Goal: Communication & Community: Answer question/provide support

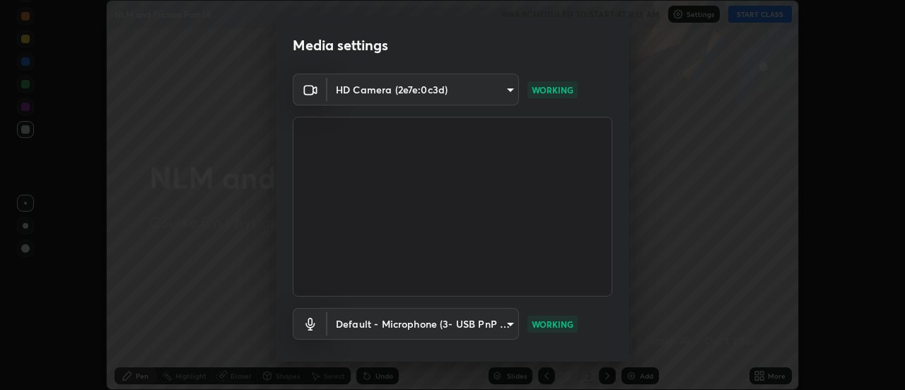
scroll to position [74, 0]
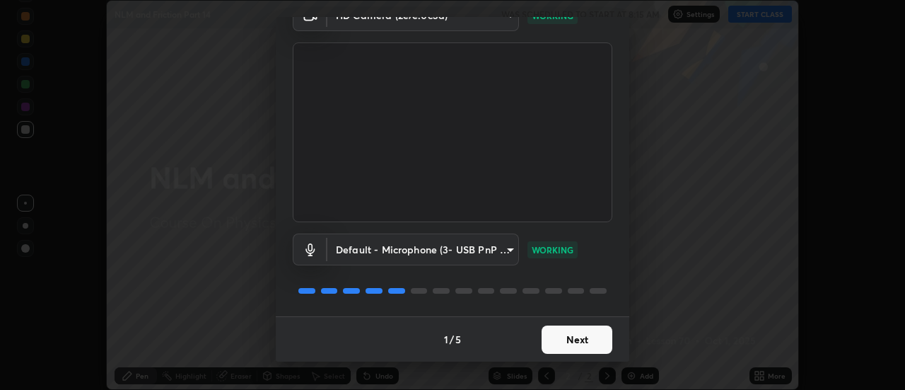
click at [571, 339] on button "Next" at bounding box center [577, 339] width 71 height 28
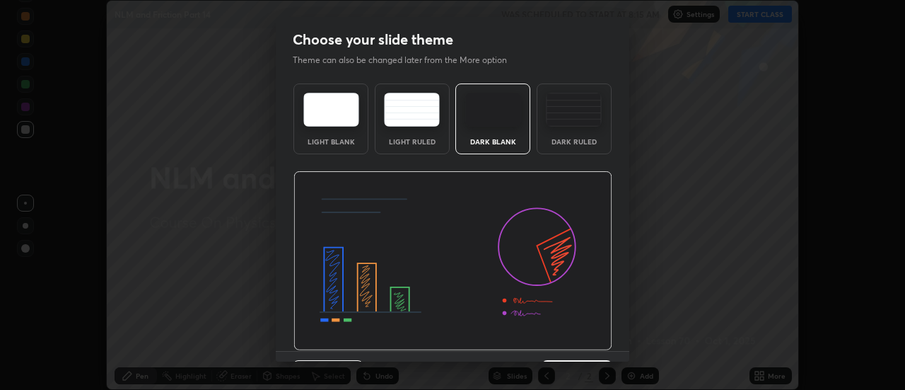
click at [578, 221] on img at bounding box center [453, 261] width 319 height 180
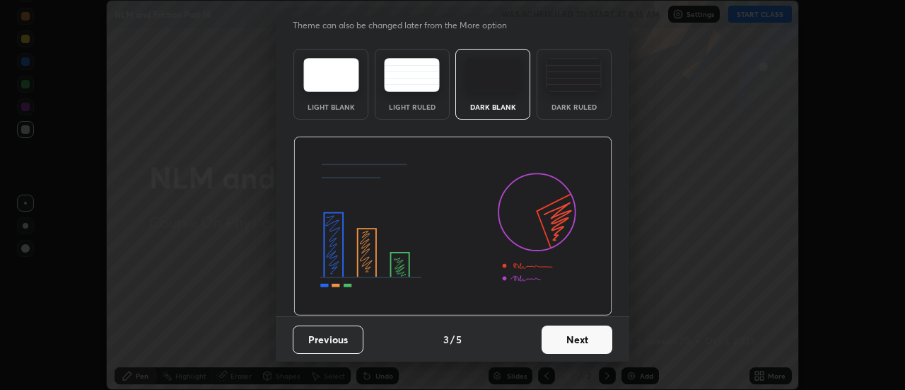
click at [558, 339] on button "Next" at bounding box center [577, 339] width 71 height 28
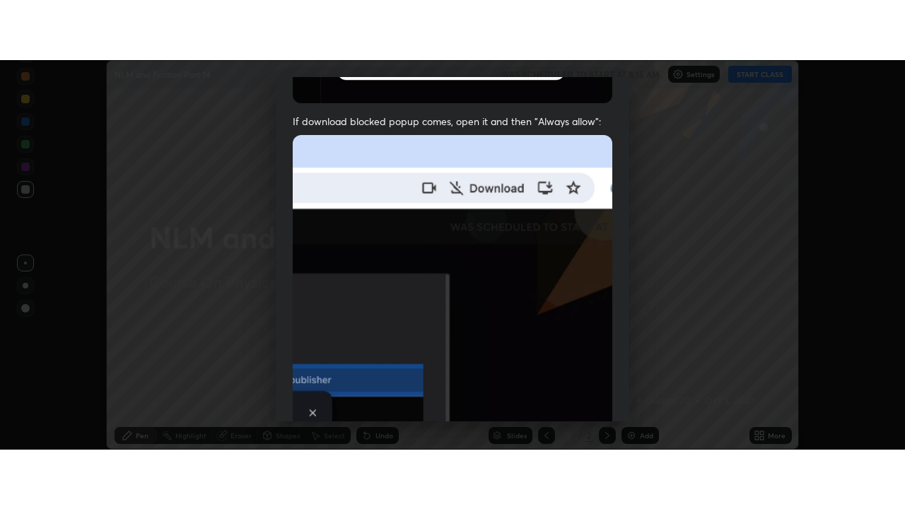
scroll to position [363, 0]
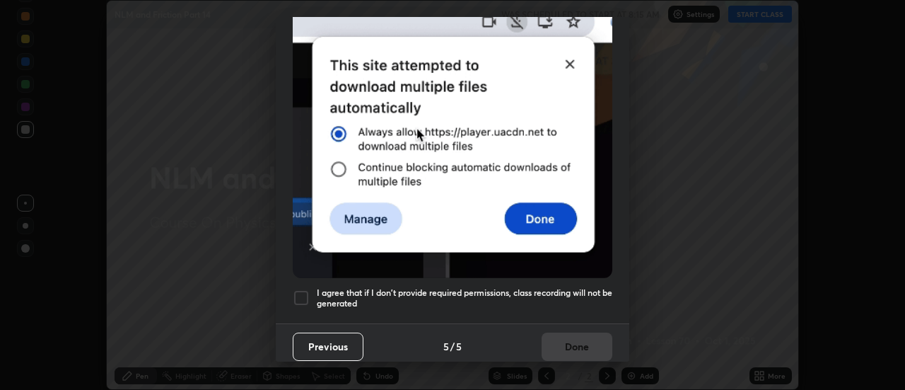
click at [542, 287] on h5 "I agree that if I don't provide required permissions, class recording will not …" at bounding box center [465, 298] width 296 height 22
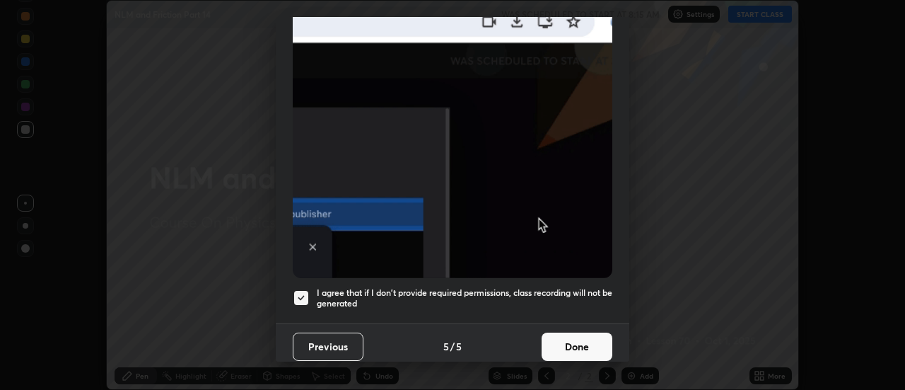
click at [562, 338] on button "Done" at bounding box center [577, 346] width 71 height 28
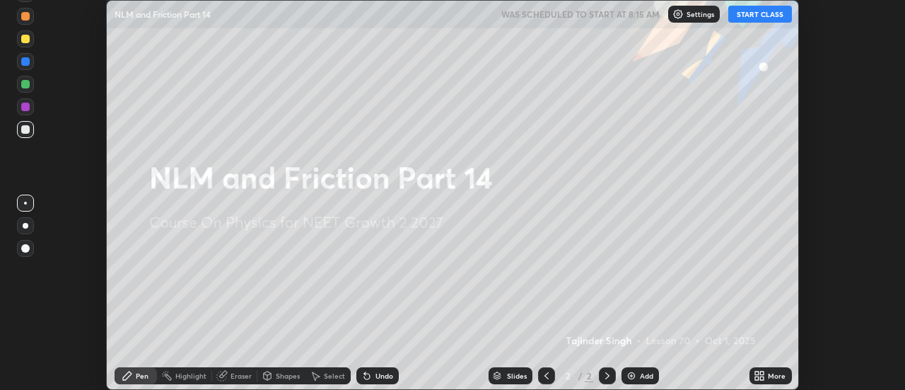
click at [750, 10] on button "START CLASS" at bounding box center [760, 14] width 64 height 17
click at [756, 378] on icon at bounding box center [757, 378] width 4 height 4
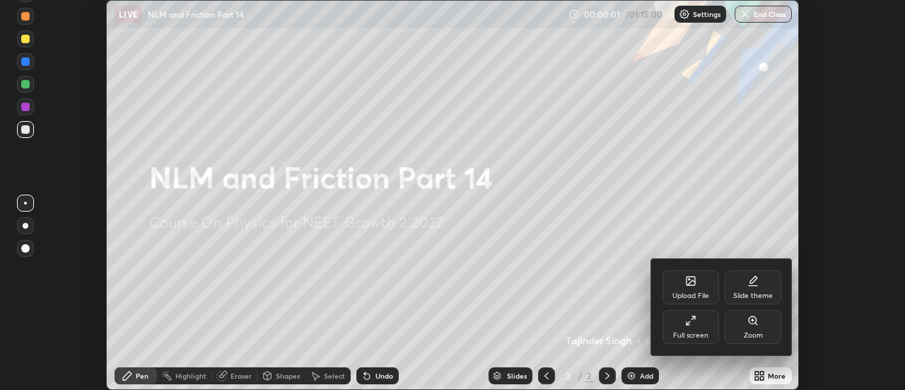
click at [691, 322] on icon at bounding box center [690, 320] width 11 height 11
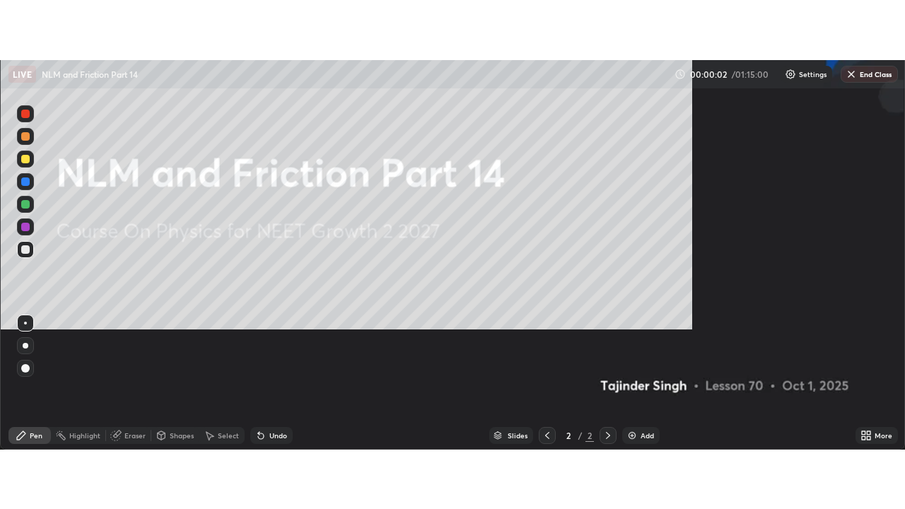
scroll to position [509, 905]
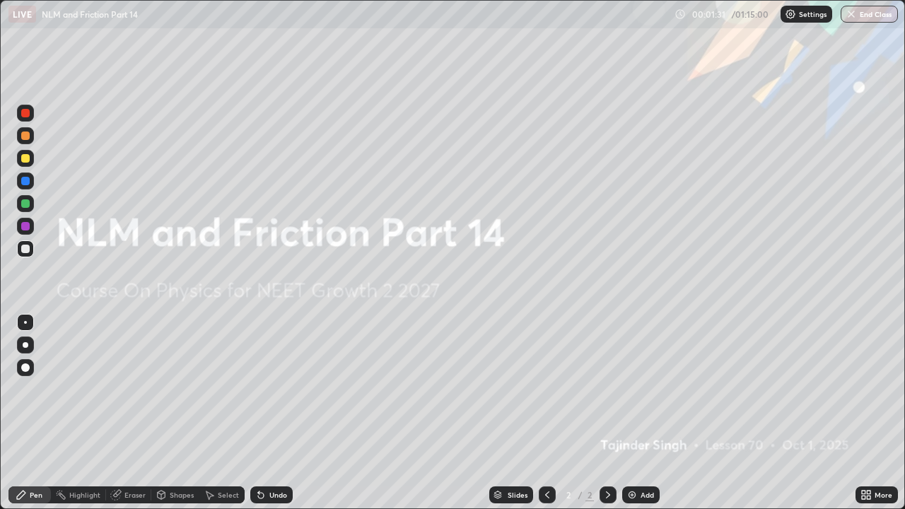
click at [639, 389] on div "Add" at bounding box center [640, 495] width 37 height 17
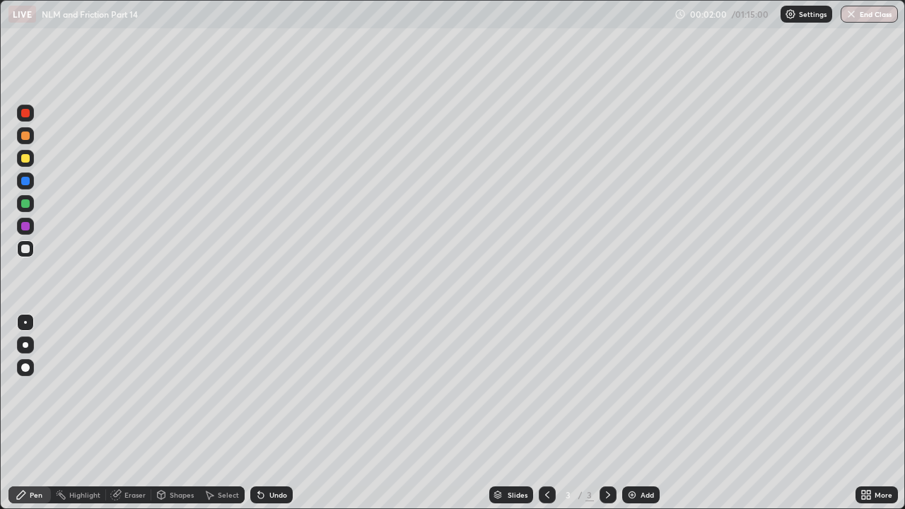
click at [137, 389] on div "Eraser" at bounding box center [134, 495] width 21 height 7
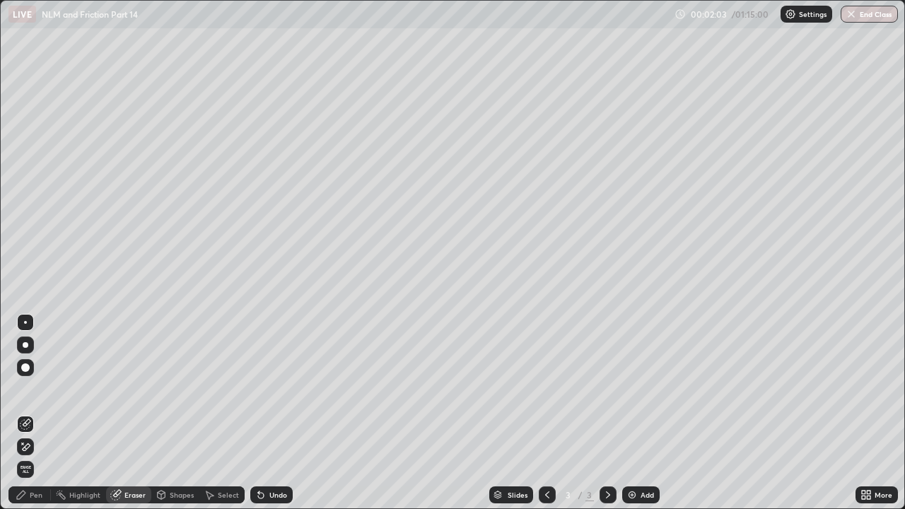
click at [36, 389] on div "Pen" at bounding box center [36, 495] width 13 height 7
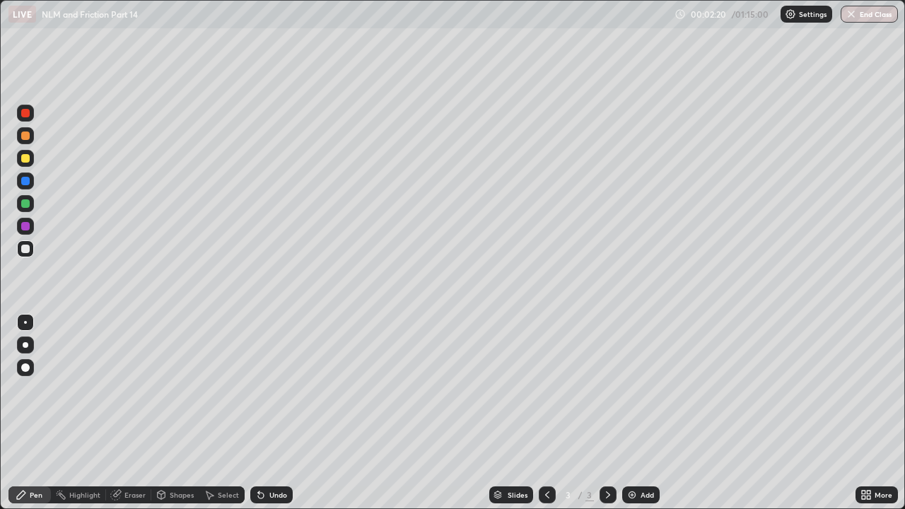
click at [274, 389] on div "Undo" at bounding box center [278, 495] width 18 height 7
click at [279, 389] on div "Undo" at bounding box center [271, 495] width 42 height 17
click at [648, 389] on div "Add" at bounding box center [647, 495] width 13 height 7
click at [133, 389] on div "Eraser" at bounding box center [134, 495] width 21 height 7
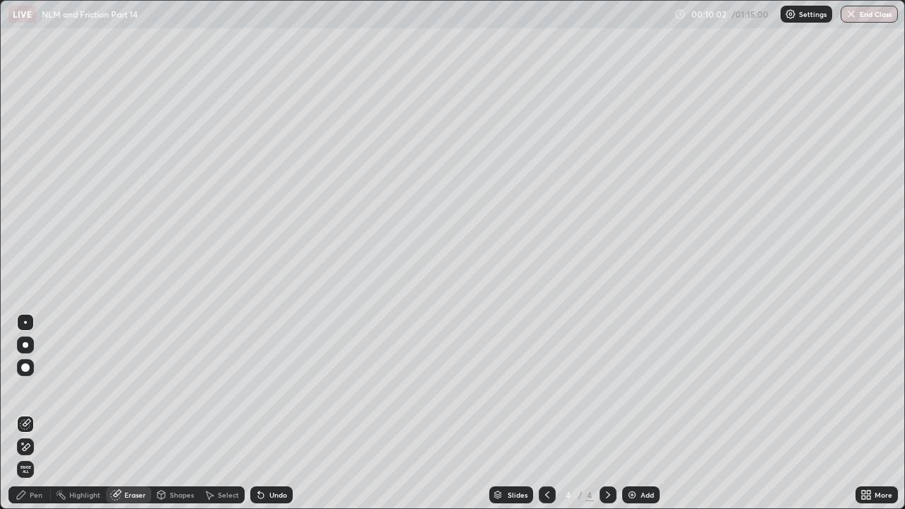
click at [33, 389] on div "Pen" at bounding box center [29, 495] width 42 height 17
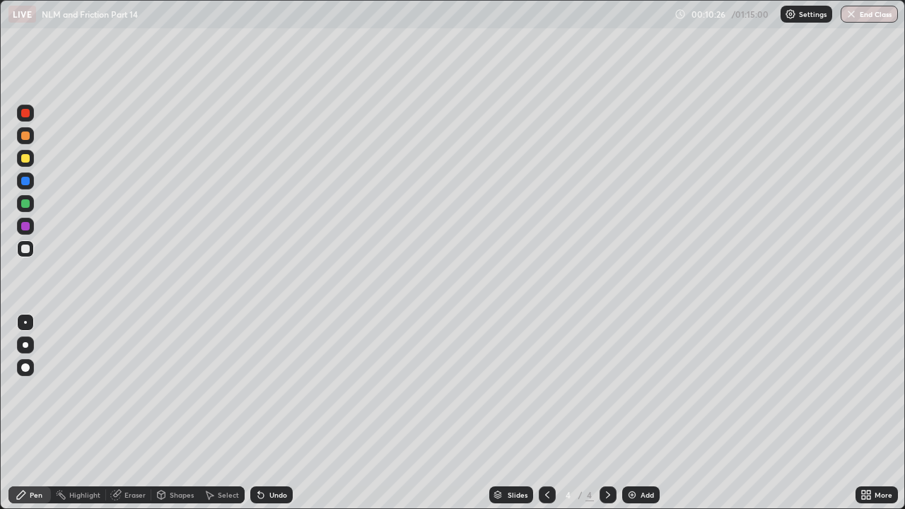
click at [26, 161] on div at bounding box center [25, 158] width 8 height 8
click at [265, 389] on div "Undo" at bounding box center [271, 495] width 42 height 17
click at [267, 389] on div "Undo" at bounding box center [271, 495] width 42 height 17
click at [258, 389] on icon at bounding box center [261, 496] width 6 height 6
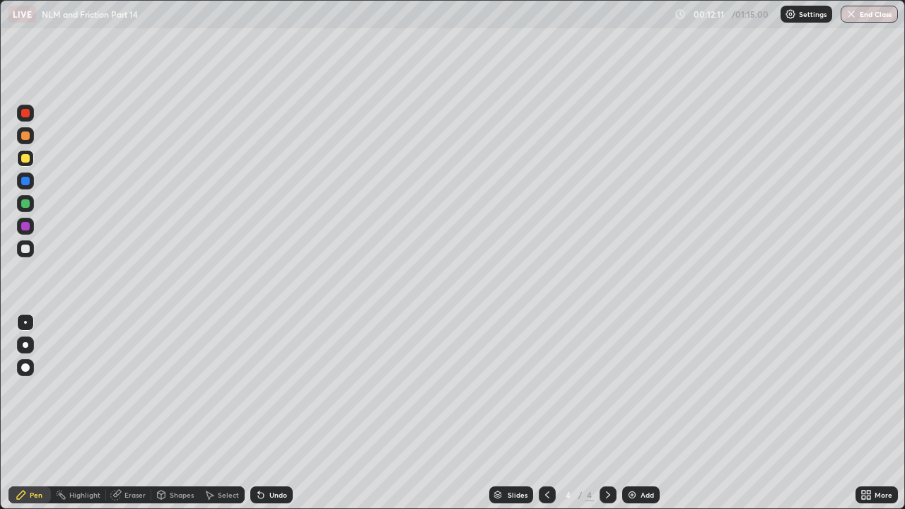
click at [272, 389] on div "Undo" at bounding box center [278, 495] width 18 height 7
click at [28, 252] on div at bounding box center [25, 249] width 8 height 8
click at [642, 389] on div "Add" at bounding box center [640, 495] width 37 height 17
click at [29, 156] on div at bounding box center [25, 158] width 8 height 8
click at [270, 389] on div "Undo" at bounding box center [278, 495] width 18 height 7
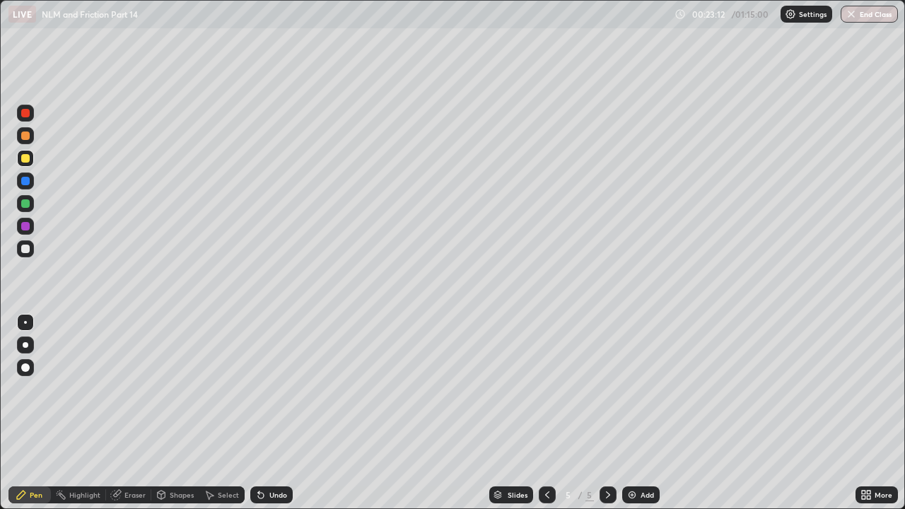
click at [272, 389] on div "Undo" at bounding box center [271, 495] width 42 height 17
click at [26, 204] on div at bounding box center [25, 203] width 8 height 8
click at [25, 250] on div at bounding box center [25, 249] width 8 height 8
click at [275, 389] on div "Undo" at bounding box center [278, 495] width 18 height 7
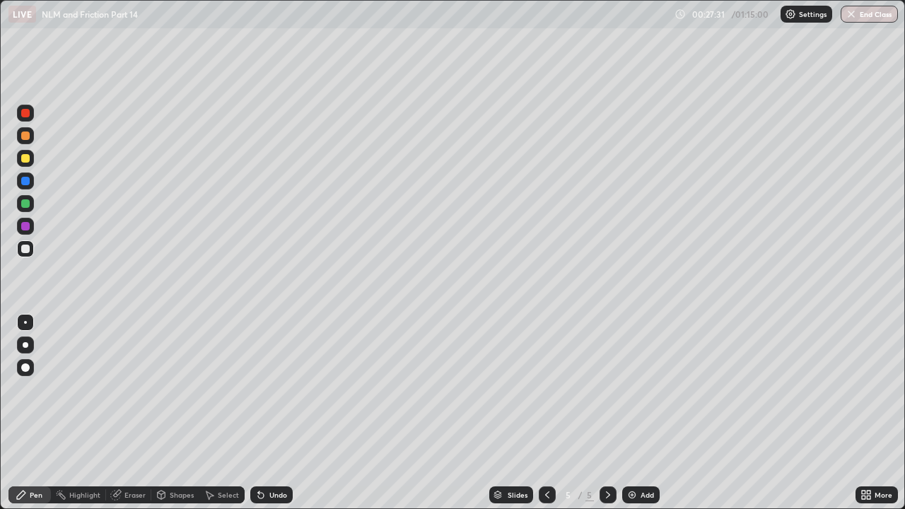
click at [547, 389] on icon at bounding box center [547, 494] width 11 height 11
click at [545, 389] on icon at bounding box center [547, 494] width 11 height 11
click at [607, 389] on icon at bounding box center [608, 494] width 11 height 11
click at [608, 389] on icon at bounding box center [608, 495] width 4 height 7
click at [546, 389] on icon at bounding box center [547, 494] width 11 height 11
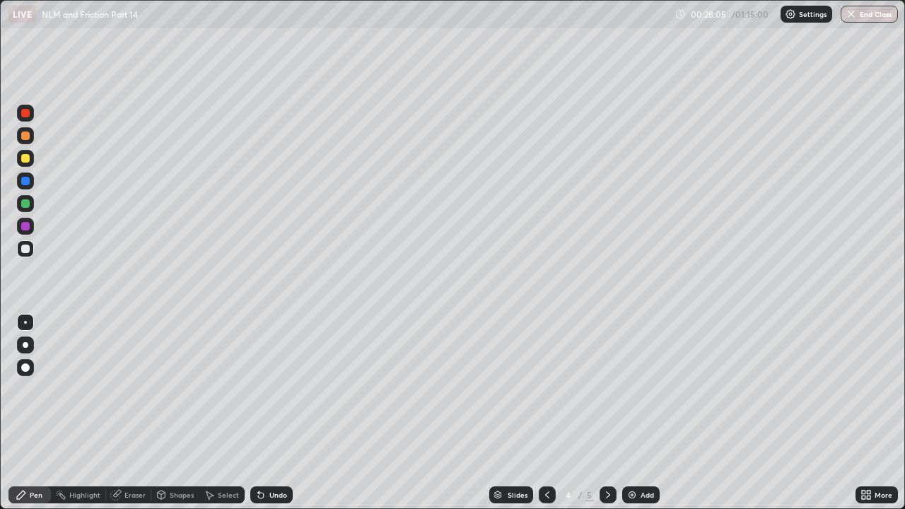
click at [546, 389] on icon at bounding box center [547, 494] width 11 height 11
click at [607, 389] on icon at bounding box center [608, 494] width 11 height 11
click at [546, 389] on icon at bounding box center [547, 494] width 11 height 11
click at [552, 389] on div at bounding box center [547, 495] width 17 height 17
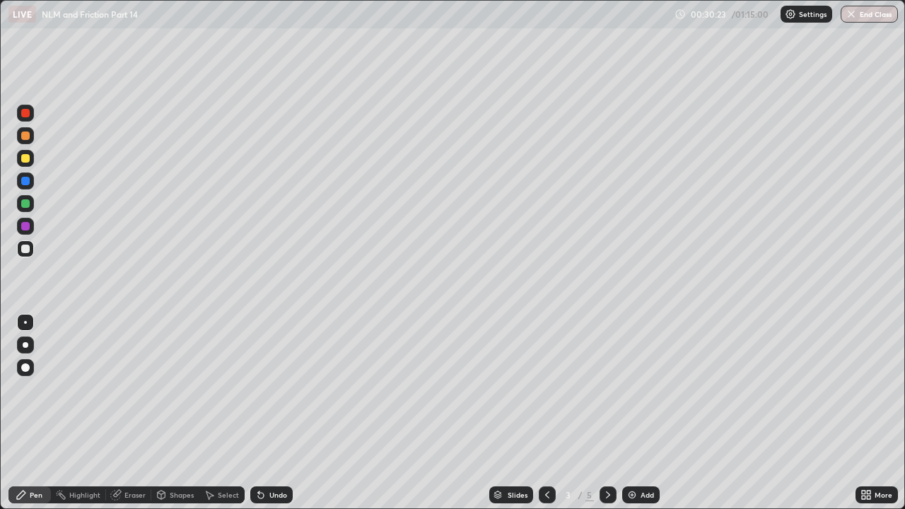
click at [607, 389] on icon at bounding box center [608, 494] width 11 height 11
click at [632, 389] on img at bounding box center [632, 494] width 11 height 11
click at [24, 157] on div at bounding box center [25, 158] width 8 height 8
click at [265, 389] on div "Undo" at bounding box center [271, 495] width 42 height 17
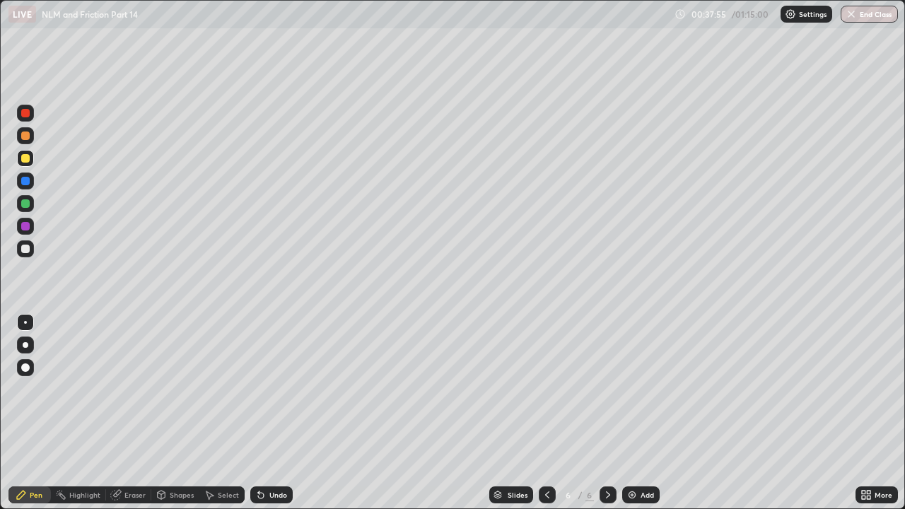
click at [267, 389] on div "Undo" at bounding box center [271, 495] width 42 height 17
click at [259, 389] on icon at bounding box center [261, 496] width 6 height 6
click at [547, 389] on icon at bounding box center [547, 494] width 11 height 11
click at [607, 389] on icon at bounding box center [608, 494] width 11 height 11
click at [274, 389] on div "Undo" at bounding box center [278, 495] width 18 height 7
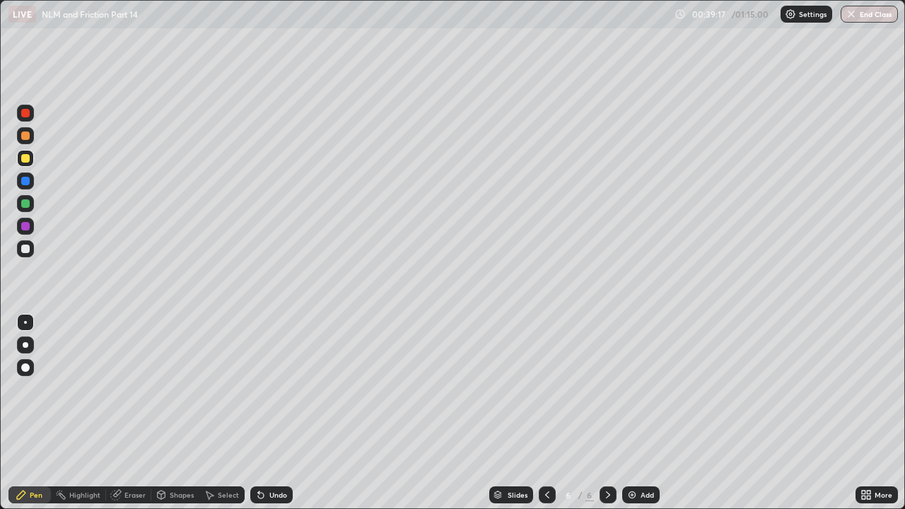
click at [25, 250] on div at bounding box center [25, 249] width 8 height 8
click at [22, 160] on div at bounding box center [25, 158] width 8 height 8
click at [25, 182] on div at bounding box center [25, 181] width 8 height 8
click at [265, 389] on div "Undo" at bounding box center [271, 495] width 42 height 17
click at [28, 250] on div at bounding box center [25, 249] width 8 height 8
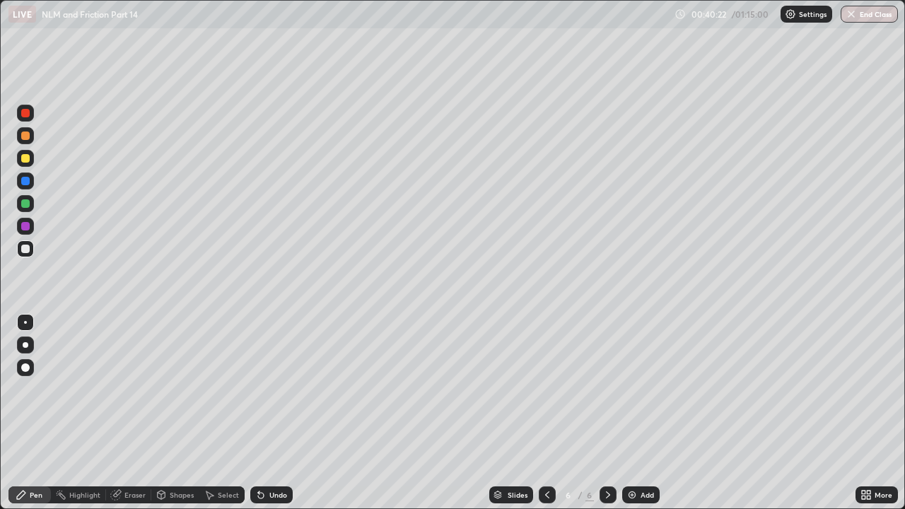
click at [27, 135] on div at bounding box center [25, 136] width 8 height 8
click at [548, 389] on icon at bounding box center [547, 494] width 11 height 11
click at [544, 389] on icon at bounding box center [547, 494] width 11 height 11
click at [613, 389] on div at bounding box center [608, 495] width 17 height 17
click at [604, 389] on icon at bounding box center [608, 494] width 11 height 11
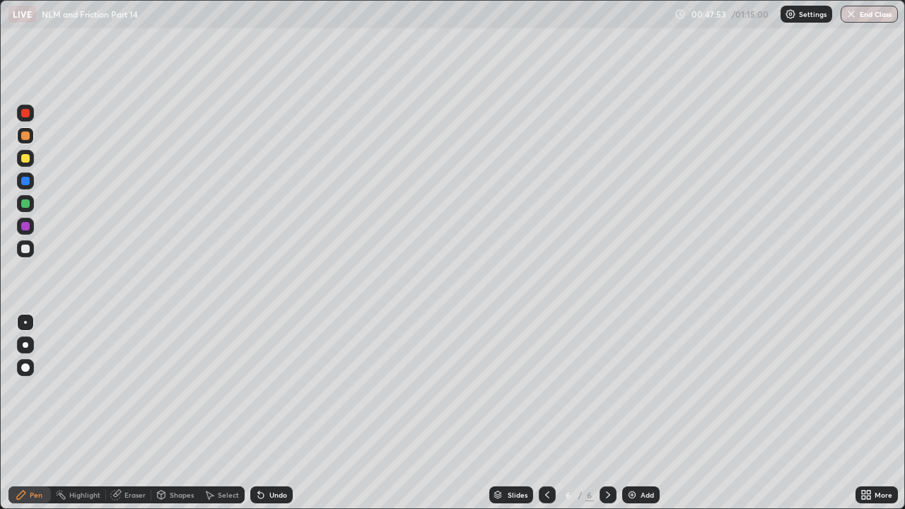
click at [31, 248] on div at bounding box center [25, 248] width 17 height 17
click at [271, 389] on div "Undo" at bounding box center [271, 495] width 42 height 17
click at [636, 389] on div "Add" at bounding box center [640, 495] width 37 height 17
click at [25, 156] on div at bounding box center [25, 158] width 8 height 8
click at [269, 389] on div "Undo" at bounding box center [278, 495] width 18 height 7
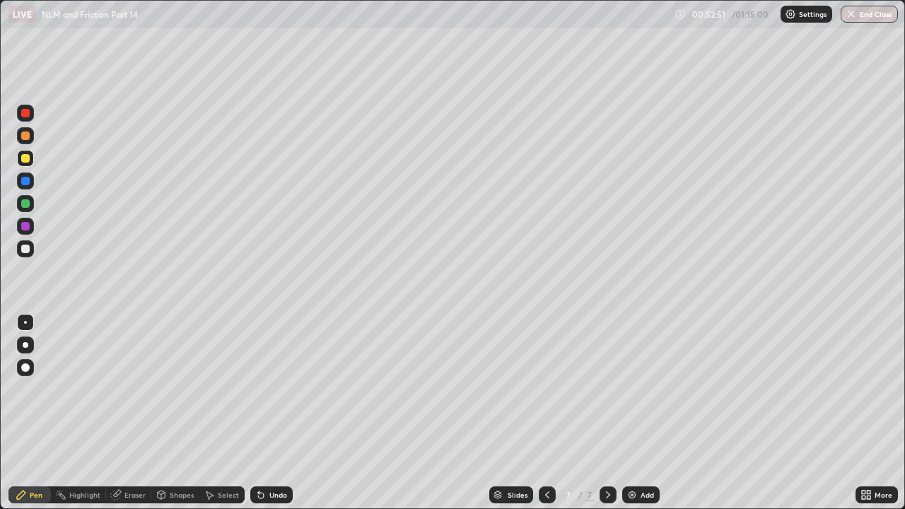
click at [26, 249] on div at bounding box center [25, 249] width 8 height 8
click at [28, 160] on div at bounding box center [25, 158] width 8 height 8
click at [23, 185] on div at bounding box center [25, 181] width 8 height 8
click at [28, 248] on div at bounding box center [25, 249] width 8 height 8
click at [24, 203] on div at bounding box center [25, 203] width 8 height 8
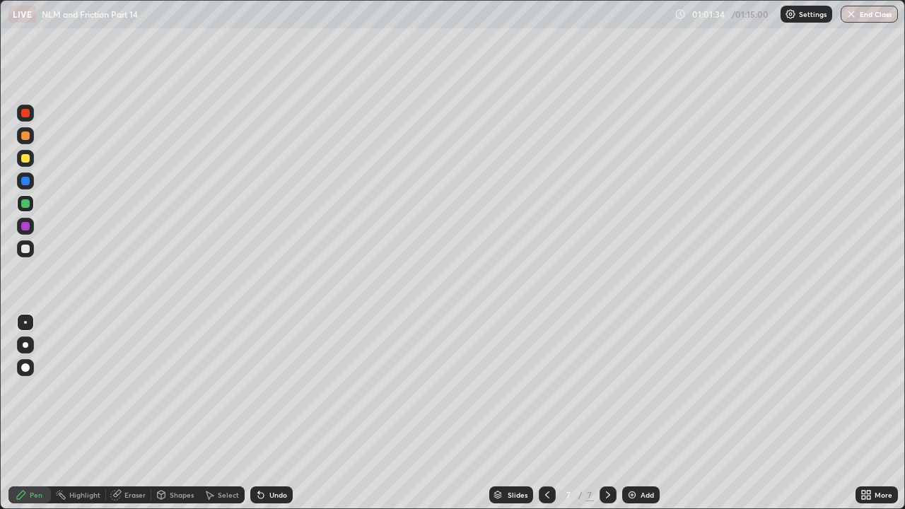
click at [632, 389] on img at bounding box center [632, 494] width 11 height 11
click at [24, 249] on div at bounding box center [25, 249] width 8 height 8
click at [264, 389] on icon at bounding box center [260, 494] width 11 height 11
click at [267, 389] on div "Undo" at bounding box center [271, 495] width 42 height 17
click at [272, 389] on div "Undo" at bounding box center [278, 495] width 18 height 7
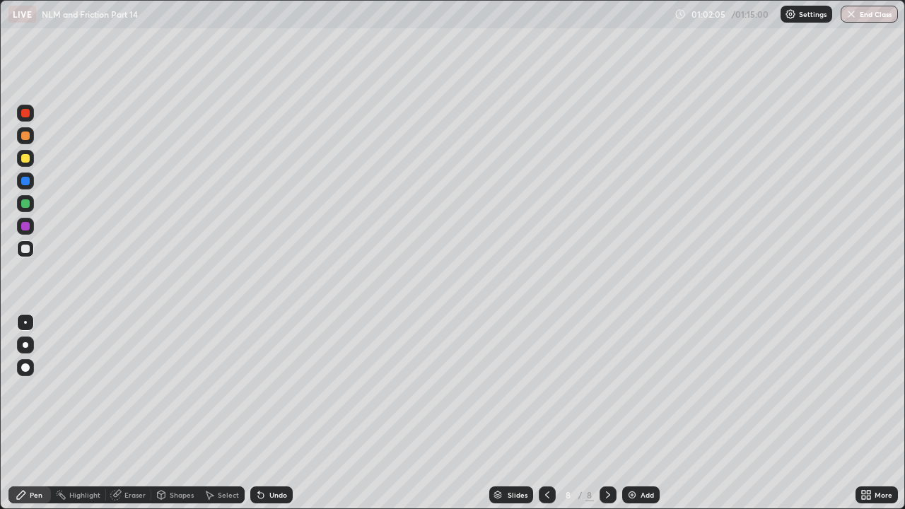
click at [272, 389] on div "Undo" at bounding box center [271, 495] width 42 height 17
click at [271, 389] on div "Undo" at bounding box center [271, 495] width 42 height 17
click at [268, 389] on div "Undo" at bounding box center [271, 495] width 42 height 17
click at [266, 389] on div "Undo" at bounding box center [271, 495] width 42 height 17
click at [269, 389] on div "Undo" at bounding box center [278, 495] width 18 height 7
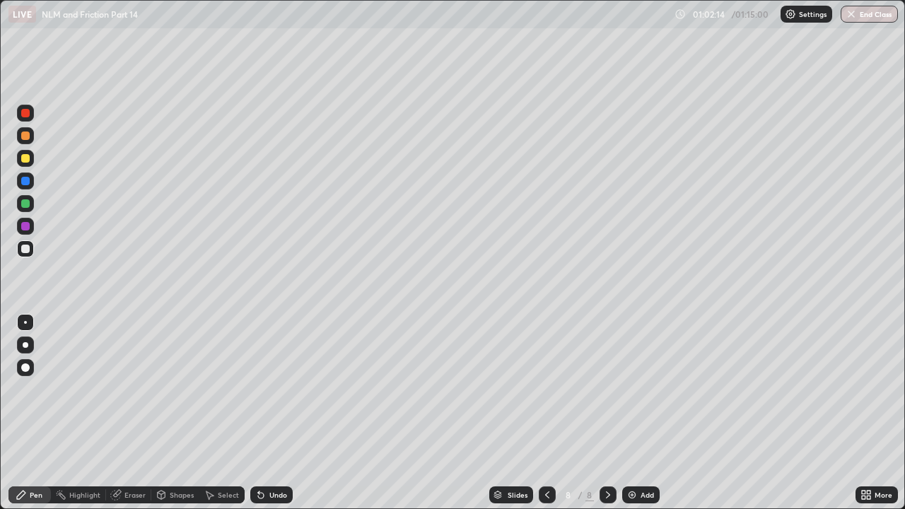
click at [25, 161] on div at bounding box center [25, 158] width 8 height 8
click at [274, 389] on div "Undo" at bounding box center [278, 495] width 18 height 7
click at [269, 389] on div "Undo" at bounding box center [278, 495] width 18 height 7
click at [267, 389] on div "Undo" at bounding box center [271, 495] width 42 height 17
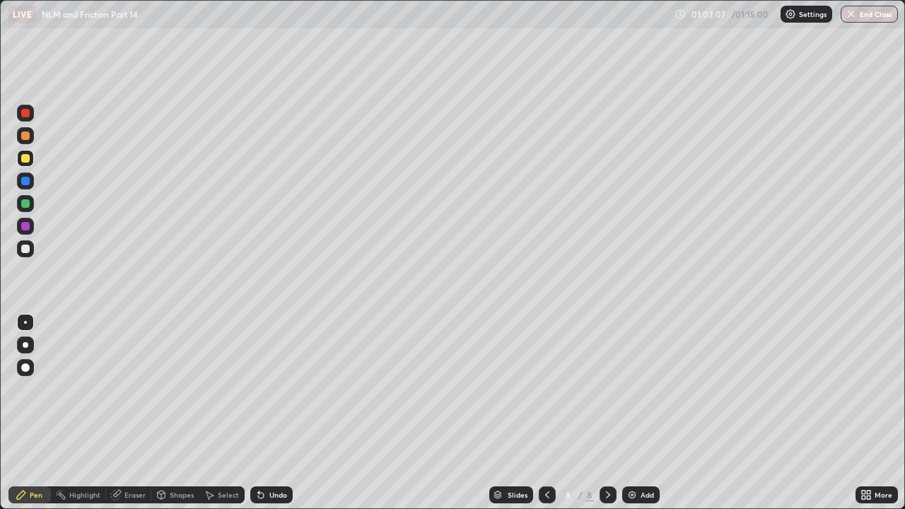
click at [267, 389] on div "Undo" at bounding box center [271, 495] width 42 height 17
click at [269, 389] on div "Undo" at bounding box center [278, 495] width 18 height 7
click at [263, 389] on icon at bounding box center [260, 494] width 11 height 11
click at [262, 389] on icon at bounding box center [260, 494] width 11 height 11
click at [258, 389] on icon at bounding box center [258, 492] width 1 height 1
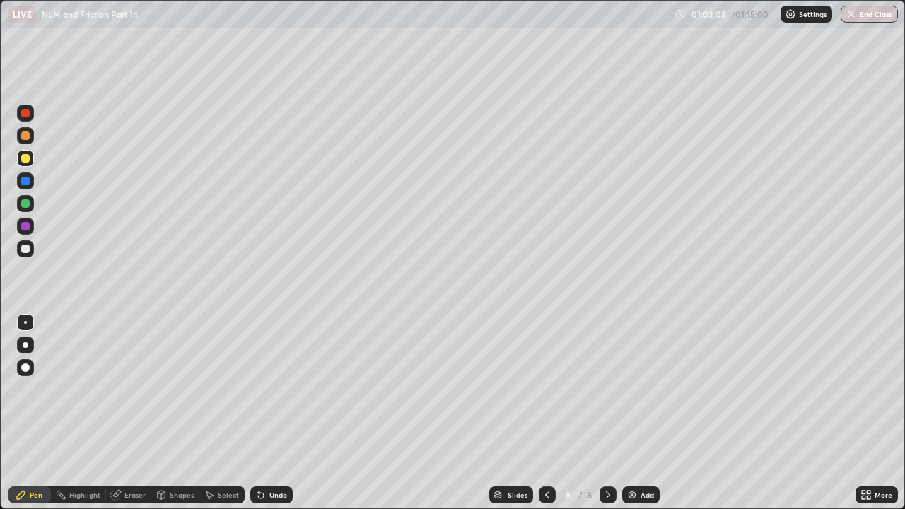
click at [258, 389] on icon at bounding box center [258, 492] width 1 height 1
click at [260, 389] on icon at bounding box center [261, 496] width 6 height 6
click at [269, 389] on div "Undo" at bounding box center [278, 495] width 18 height 7
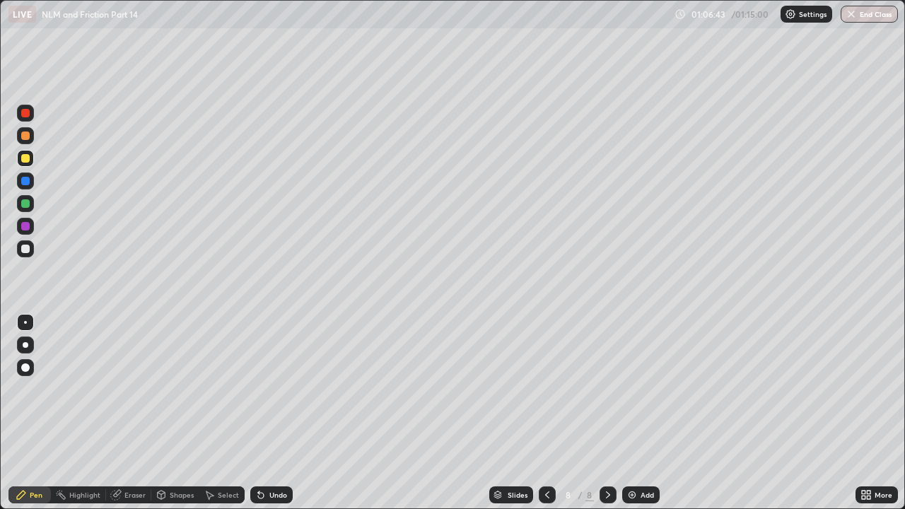
click at [25, 202] on div at bounding box center [25, 203] width 8 height 8
click at [270, 389] on div "Undo" at bounding box center [278, 495] width 18 height 7
click at [265, 389] on div "Undo" at bounding box center [271, 495] width 42 height 17
click at [267, 389] on div "Undo" at bounding box center [271, 495] width 42 height 17
click at [270, 389] on div "Undo" at bounding box center [278, 495] width 18 height 7
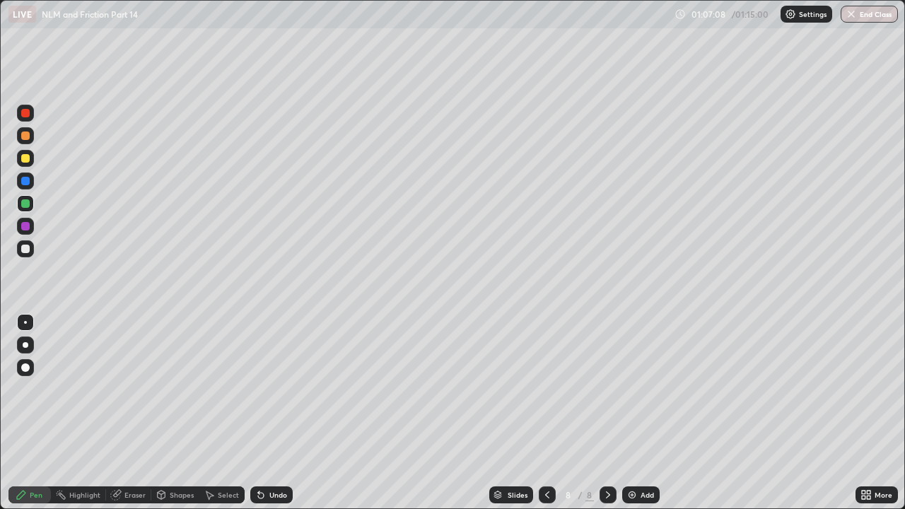
click at [272, 389] on div "Undo" at bounding box center [271, 495] width 42 height 17
click at [273, 389] on div "Undo" at bounding box center [271, 495] width 42 height 17
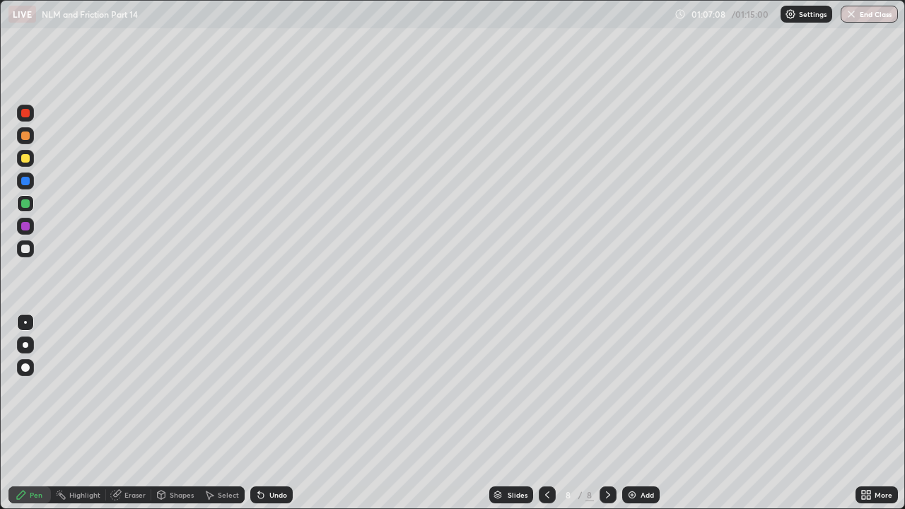
click at [274, 389] on div "Undo" at bounding box center [271, 495] width 42 height 17
click at [24, 207] on div at bounding box center [25, 203] width 8 height 8
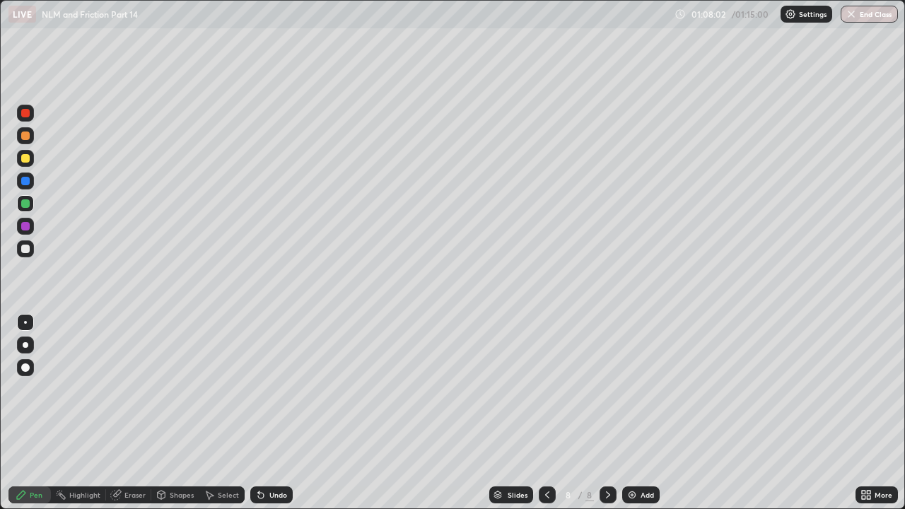
click at [27, 248] on div at bounding box center [25, 249] width 8 height 8
click at [23, 206] on div at bounding box center [25, 203] width 8 height 8
click at [26, 160] on div at bounding box center [25, 158] width 8 height 8
click at [16, 389] on div at bounding box center [25, 396] width 23 height 170
click at [29, 250] on div at bounding box center [25, 249] width 8 height 8
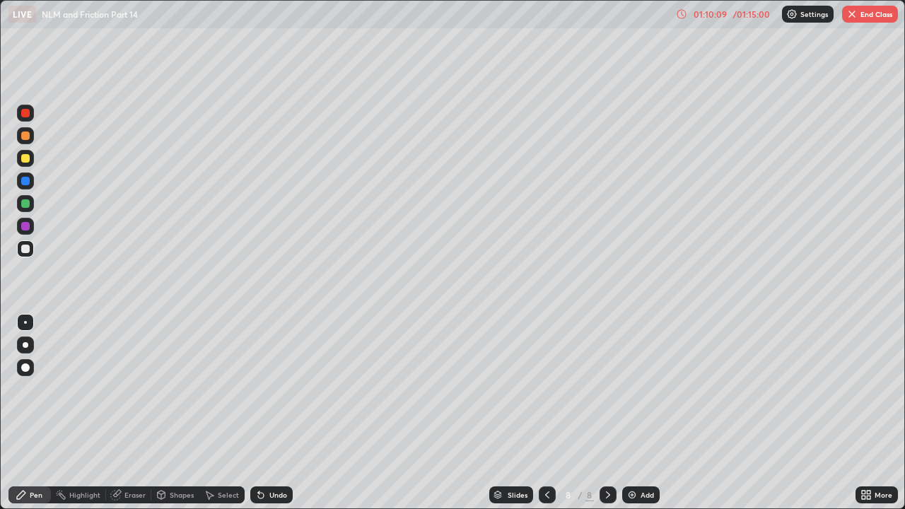
click at [276, 389] on div "Undo" at bounding box center [278, 495] width 18 height 7
click at [270, 389] on div "Undo" at bounding box center [278, 495] width 18 height 7
click at [269, 389] on div "Undo" at bounding box center [278, 495] width 18 height 7
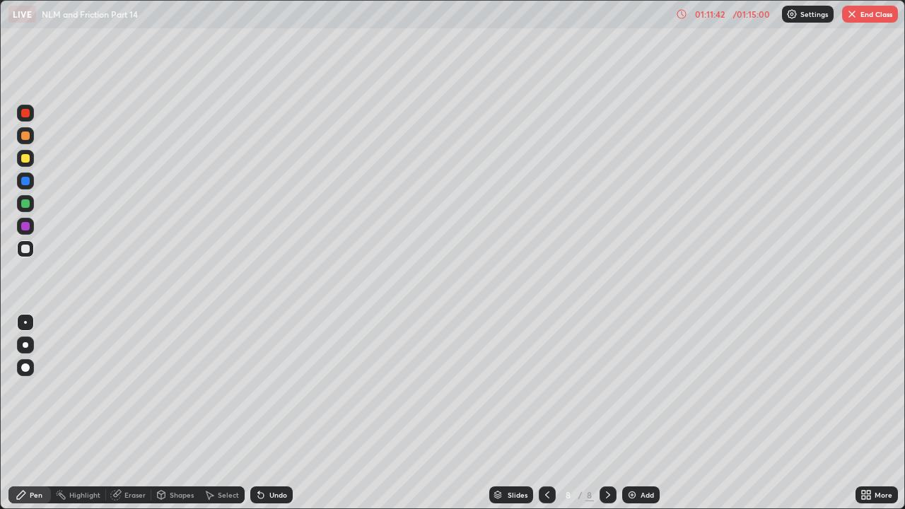
click at [274, 389] on div "Undo" at bounding box center [278, 495] width 18 height 7
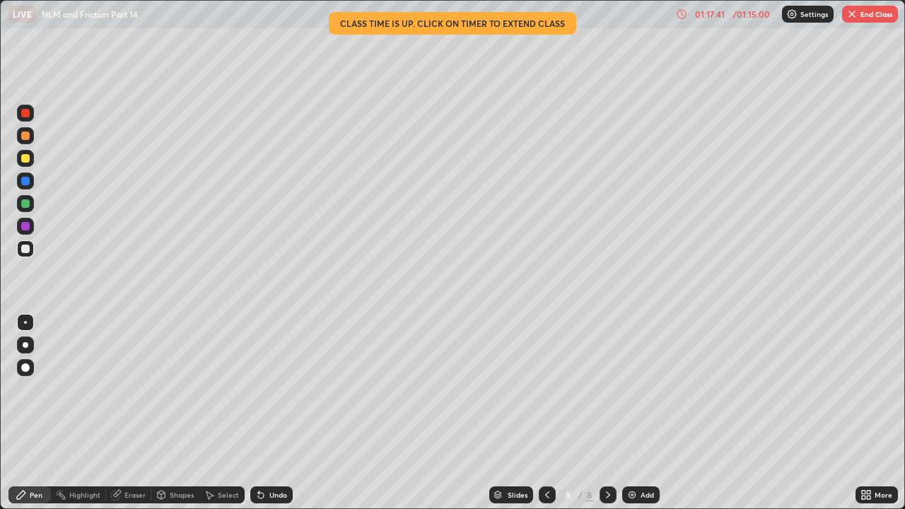
click at [867, 12] on button "End Class" at bounding box center [870, 14] width 56 height 17
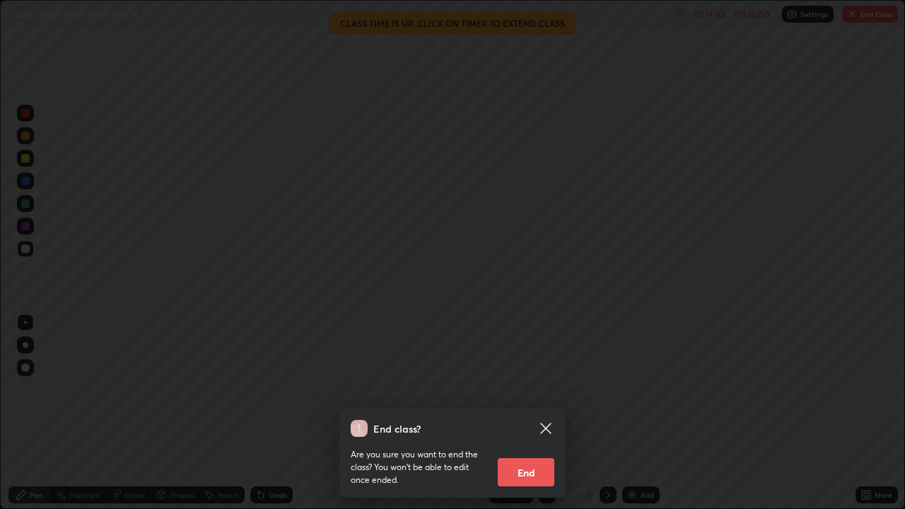
click at [525, 389] on button "End" at bounding box center [526, 472] width 57 height 28
